Goal: Check status

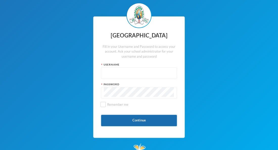
type input "glh25ps07"
click at [129, 115] on button "Continue" at bounding box center [139, 120] width 76 height 11
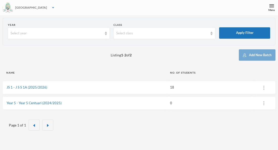
click at [31, 8] on div "[GEOGRAPHIC_DATA]" at bounding box center [31, 7] width 32 height 5
click at [31, 8] on span "Your Bluebic Account" at bounding box center [29, 8] width 30 height 5
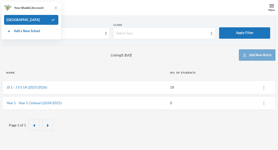
click at [93, 21] on section "Year Select year Class Select class Apply Filter" at bounding box center [139, 32] width 273 height 28
click at [91, 19] on section "Year Select year Class Select class Apply Filter" at bounding box center [139, 32] width 273 height 28
click at [55, 10] on img at bounding box center [55, 7] width 5 height 5
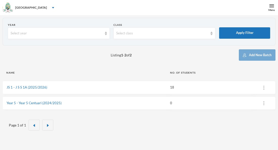
click at [55, 10] on div "[GEOGRAPHIC_DATA]" at bounding box center [139, 7] width 278 height 15
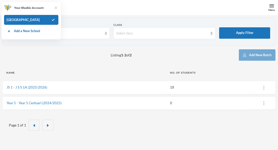
click at [55, 7] on img at bounding box center [55, 7] width 5 height 5
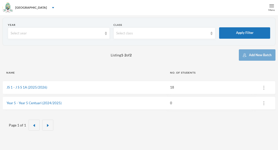
click at [272, 7] on img at bounding box center [271, 6] width 5 height 5
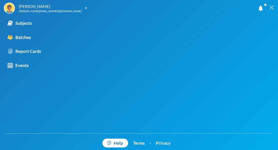
click at [270, 5] on img at bounding box center [271, 7] width 5 height 5
